Goal: Answer question/provide support

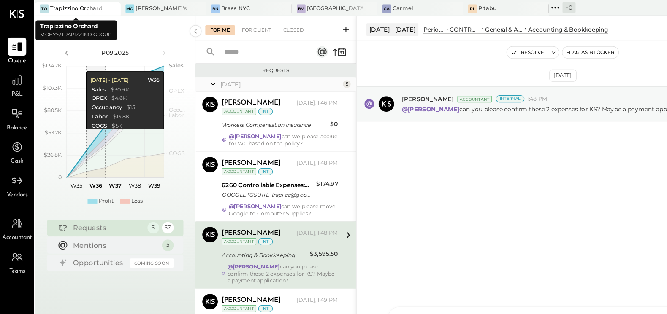
click at [57, 6] on div "Trapizzino Orchard" at bounding box center [66, 7] width 46 height 7
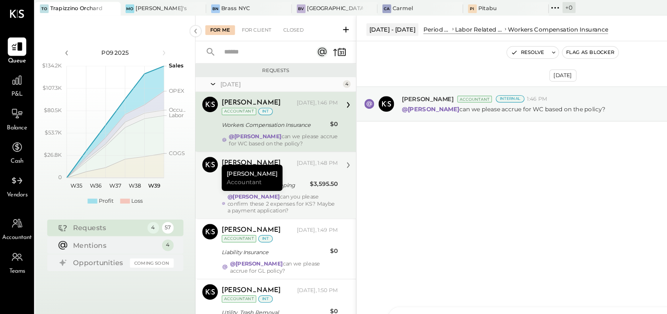
scroll to position [4, 0]
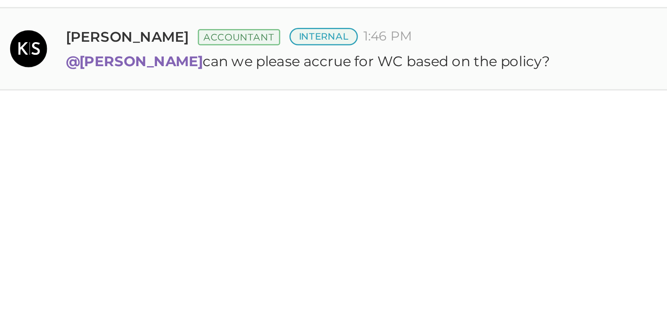
drag, startPoint x: 386, startPoint y: 94, endPoint x: 509, endPoint y: 97, distance: 123.7
click at [509, 97] on p "@[PERSON_NAME] can we please accrue for WC based on the policy?" at bounding box center [437, 94] width 176 height 7
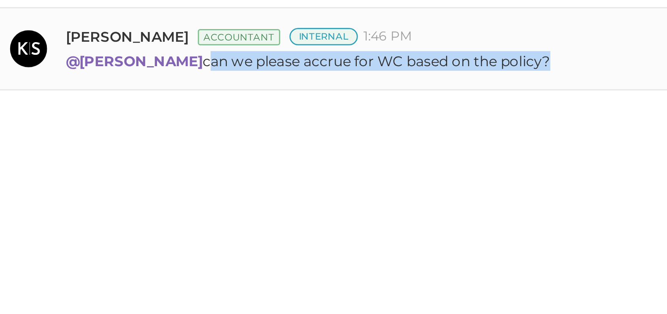
copy p "can we please accrue for WC based on the policy"
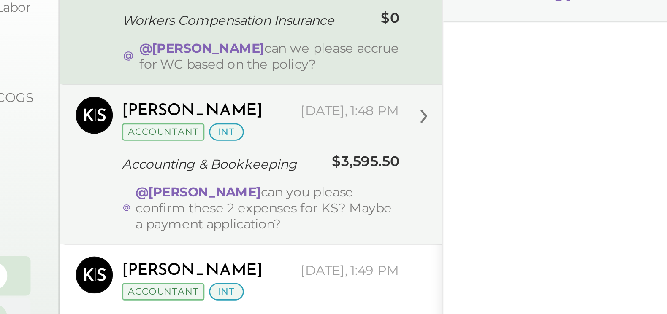
click at [249, 170] on div "@[PERSON_NAME] can you please confirm these 2 expenses for KS? Maybe a payment …" at bounding box center [245, 173] width 96 height 18
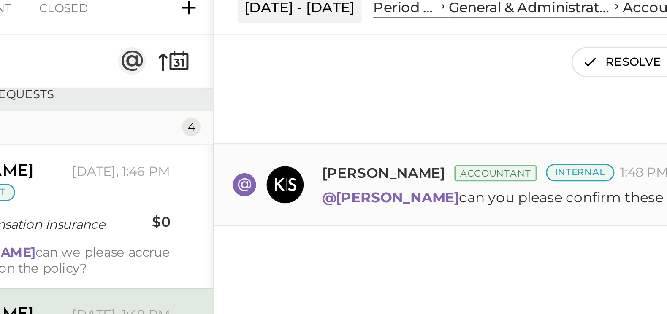
click at [392, 96] on p "@[PERSON_NAME] can you please confirm these 2 expenses for KS? Maybe a payment …" at bounding box center [474, 94] width 251 height 7
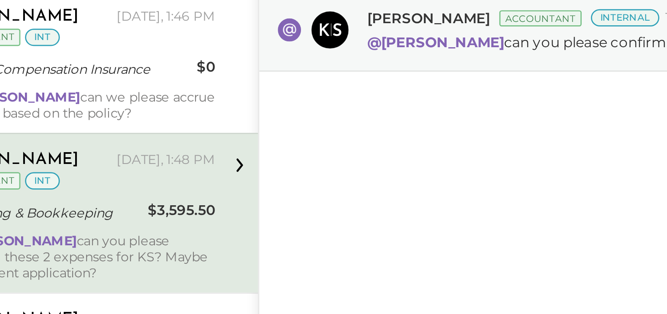
click at [277, 149] on div "[PERSON_NAME] [DATE], 1:48 PM Accountant int Accounting & Bookkeeping $3,595.50…" at bounding box center [242, 156] width 101 height 49
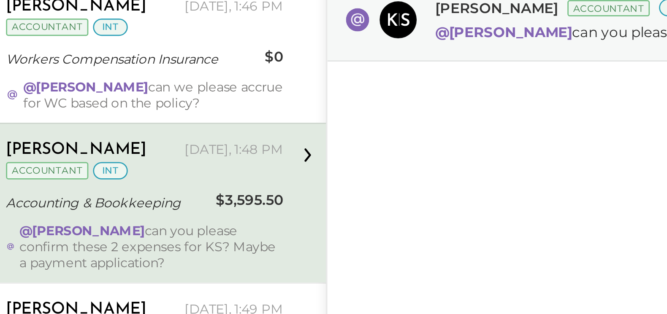
click at [280, 157] on div "$3,595.50" at bounding box center [281, 156] width 24 height 8
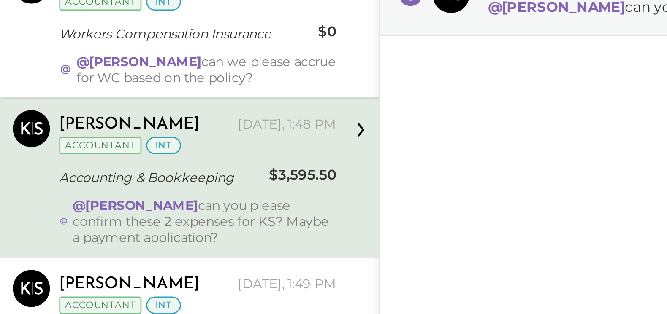
click at [259, 153] on div "Accounting & Bookkeeping" at bounding box center [229, 157] width 74 height 8
